Goal: Communication & Community: Answer question/provide support

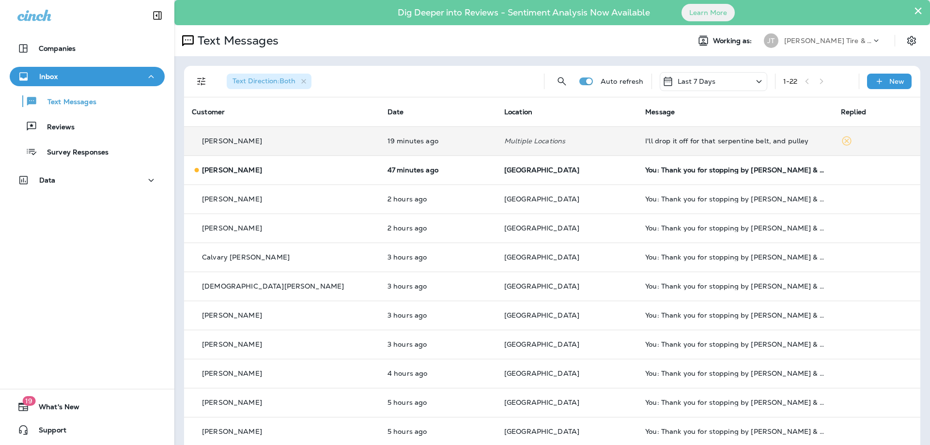
click at [300, 136] on div "[PERSON_NAME]" at bounding box center [282, 141] width 180 height 10
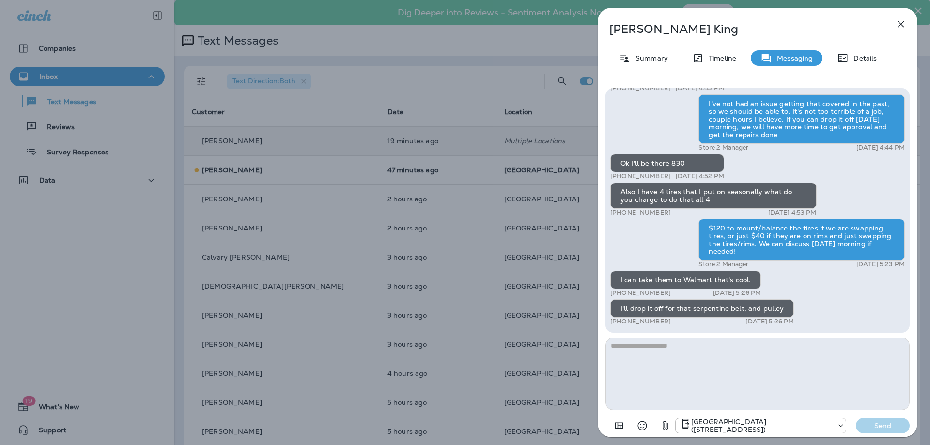
click at [737, 360] on textarea at bounding box center [757, 373] width 304 height 73
type textarea "*"
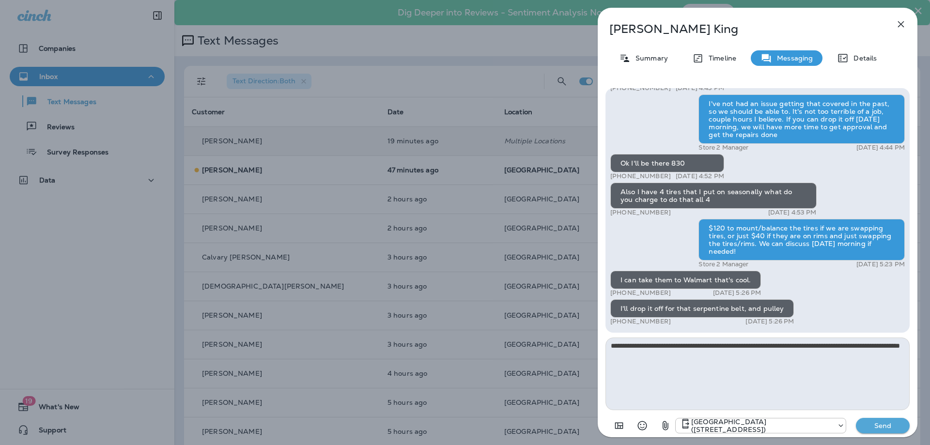
type textarea "**********"
click at [887, 425] on p "Send" at bounding box center [882, 425] width 41 height 9
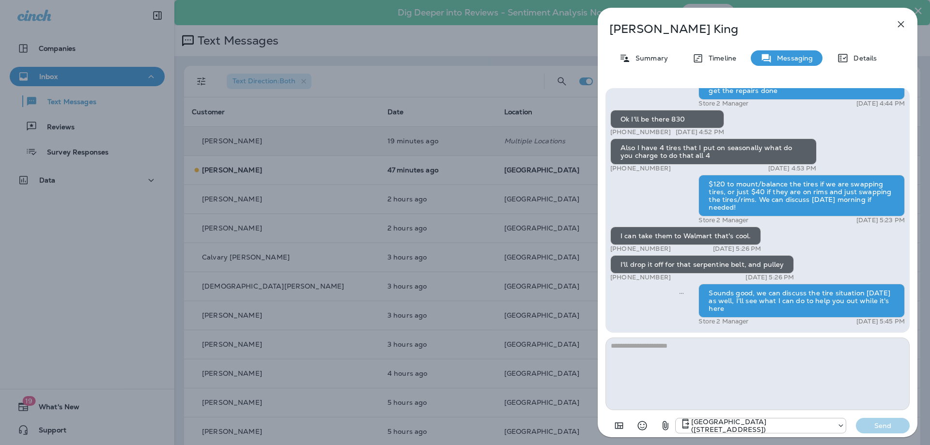
click at [904, 27] on icon "button" at bounding box center [901, 24] width 12 height 12
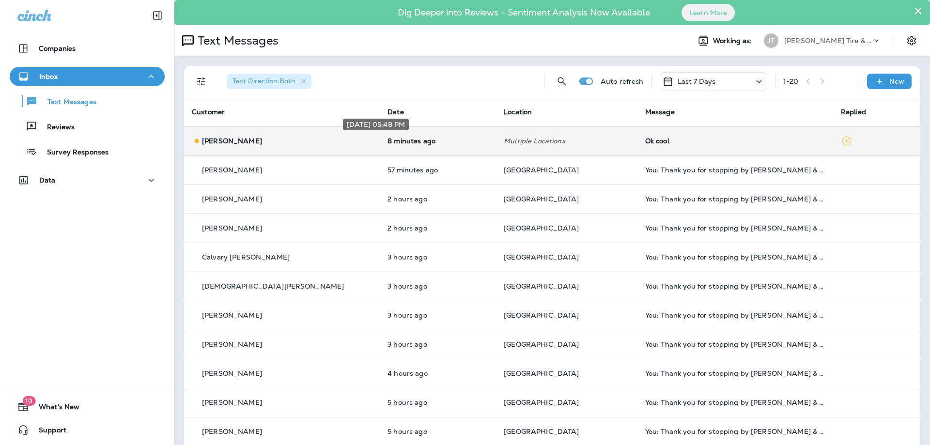
click at [418, 141] on p "8 minutes ago" at bounding box center [437, 141] width 101 height 8
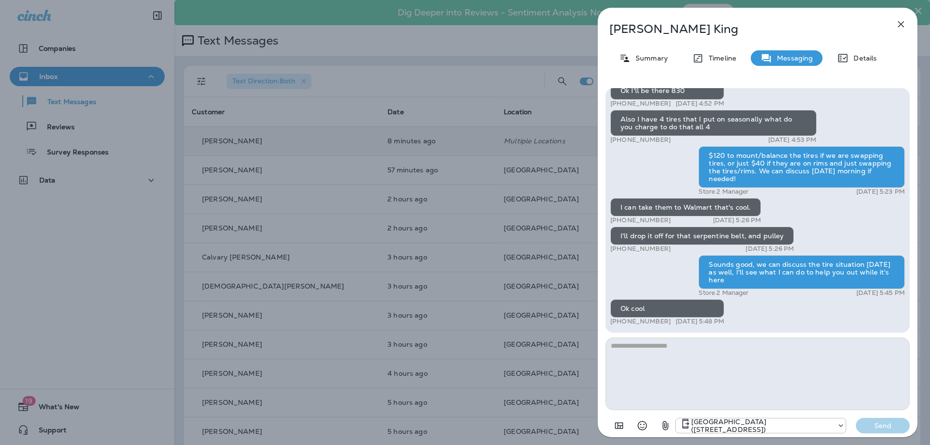
click at [900, 26] on icon "button" at bounding box center [901, 24] width 12 height 12
